Goal: Task Accomplishment & Management: Manage account settings

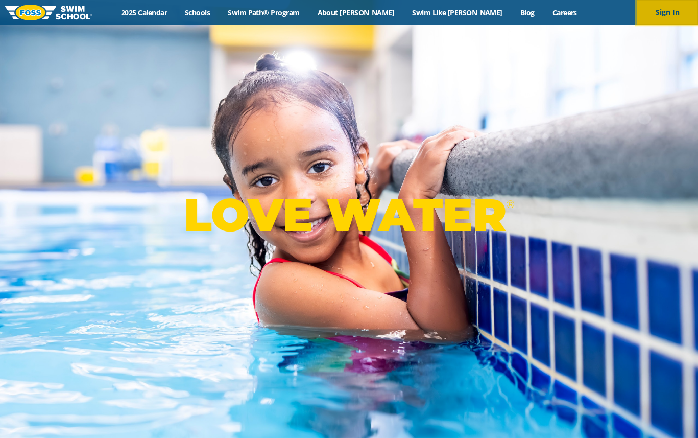
click at [667, 15] on button "Sign In" at bounding box center [667, 12] width 61 height 25
click at [650, 15] on button "Sign In" at bounding box center [667, 12] width 61 height 25
click at [655, 12] on button "Sign In" at bounding box center [667, 12] width 61 height 25
click at [670, 17] on button "Sign In" at bounding box center [667, 12] width 61 height 25
click at [657, 11] on button "Sign In" at bounding box center [667, 12] width 61 height 25
